Goal: Task Accomplishment & Management: Manage account settings

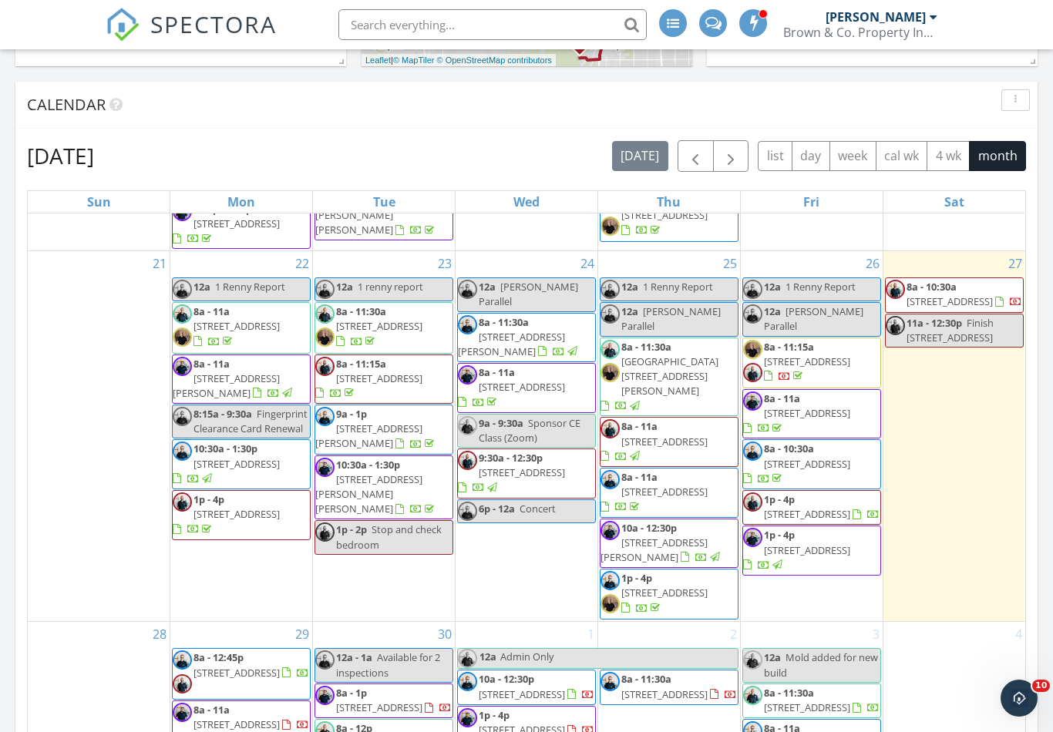
scroll to position [1153, 0]
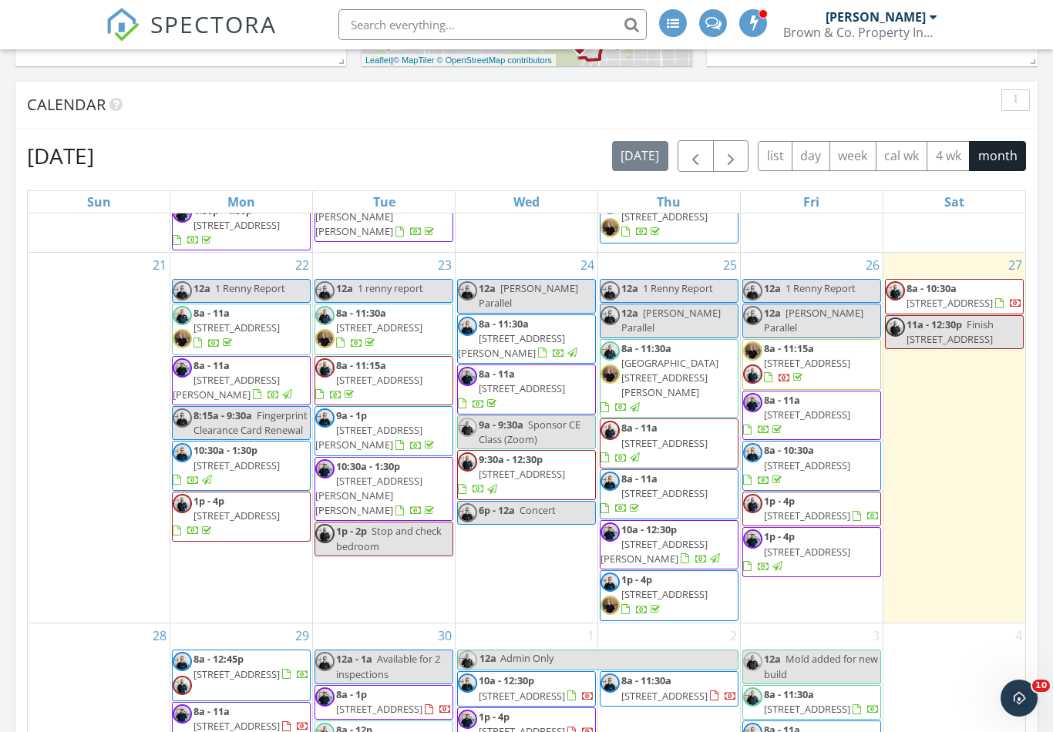
click at [825, 516] on span "18240 North 21st St 100, Phoenix 85022" at bounding box center [807, 516] width 86 height 14
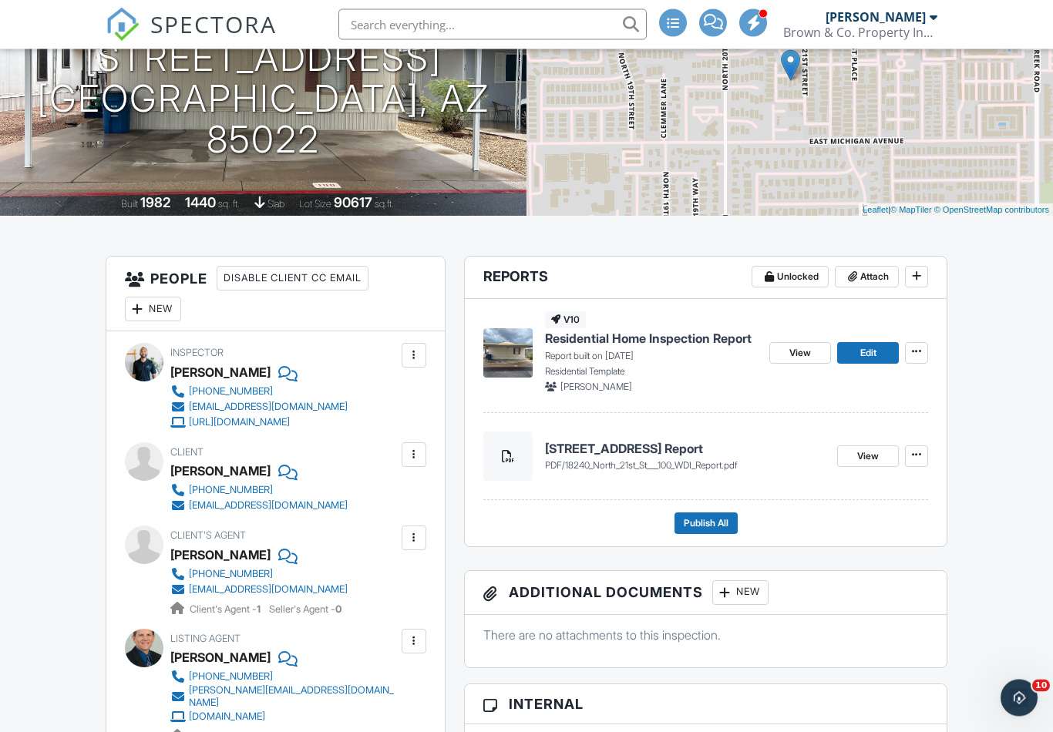
scroll to position [196, 0]
click at [800, 356] on span "View" at bounding box center [800, 352] width 22 height 15
click at [783, 348] on link "View" at bounding box center [800, 353] width 62 height 22
click at [793, 345] on span "View" at bounding box center [800, 352] width 22 height 15
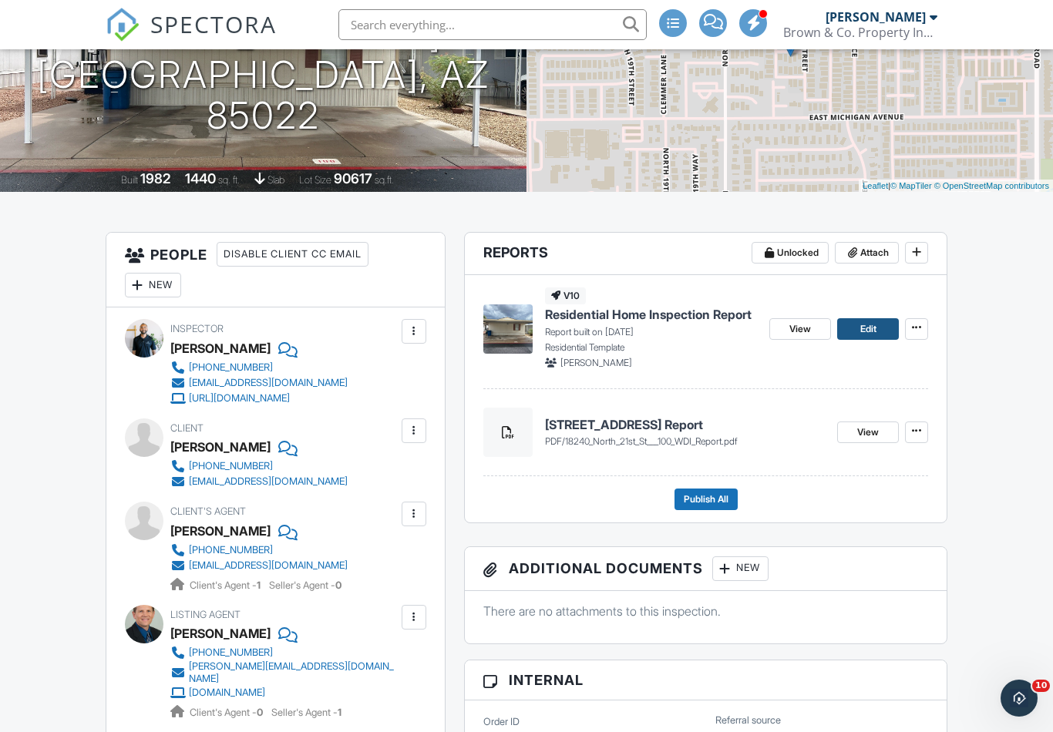
click at [878, 323] on link "Edit" at bounding box center [868, 329] width 62 height 22
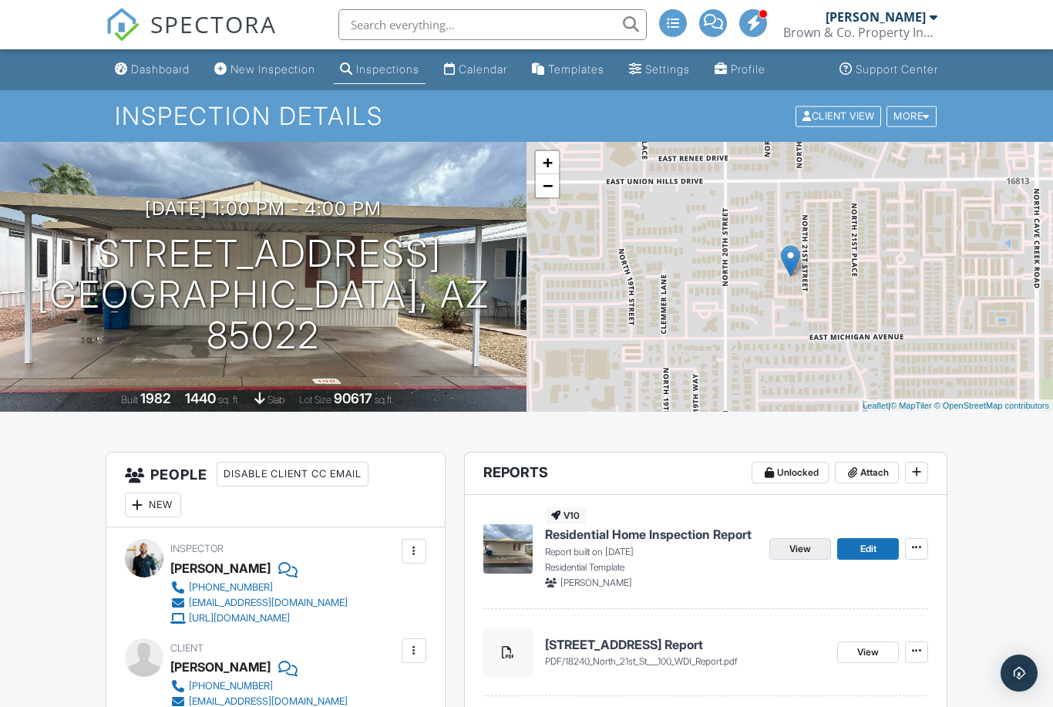
click at [805, 550] on span "View" at bounding box center [800, 548] width 22 height 15
